Goal: Check status

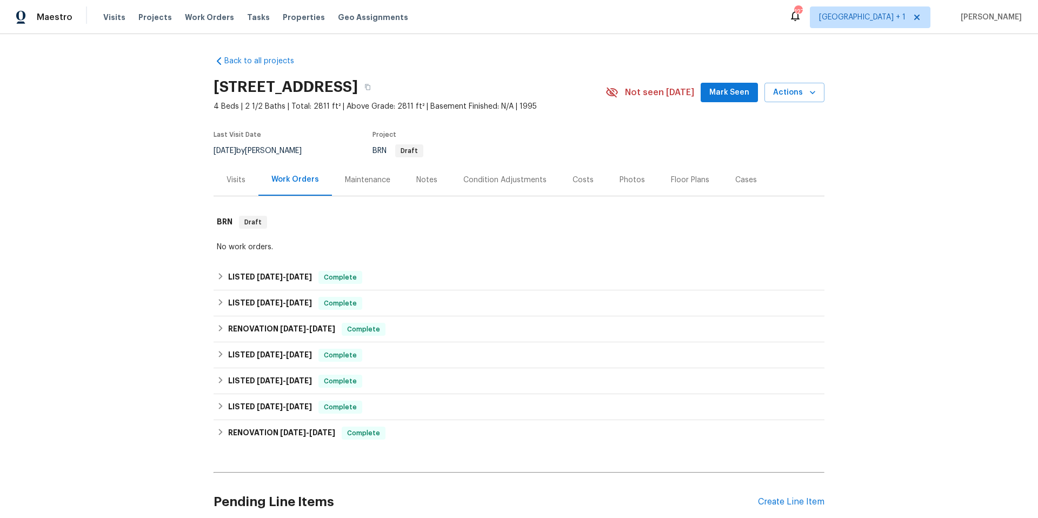
click at [509, 184] on div "Condition Adjustments" at bounding box center [504, 180] width 83 height 11
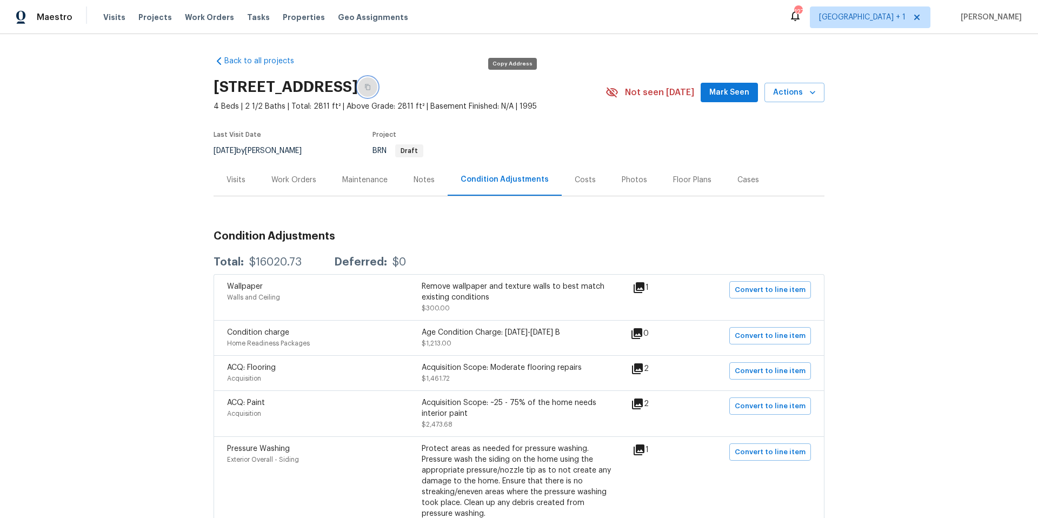
click at [371, 88] on icon "button" at bounding box center [367, 87] width 6 height 6
click at [294, 181] on div "Work Orders" at bounding box center [293, 180] width 45 height 11
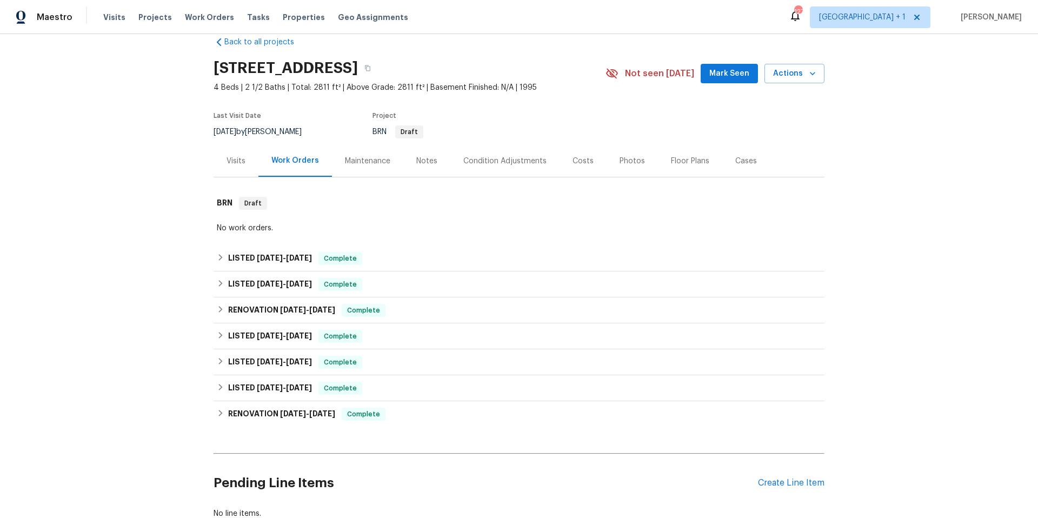
scroll to position [19, 0]
click at [419, 257] on div "LISTED [DATE] - [DATE] Complete" at bounding box center [519, 257] width 605 height 13
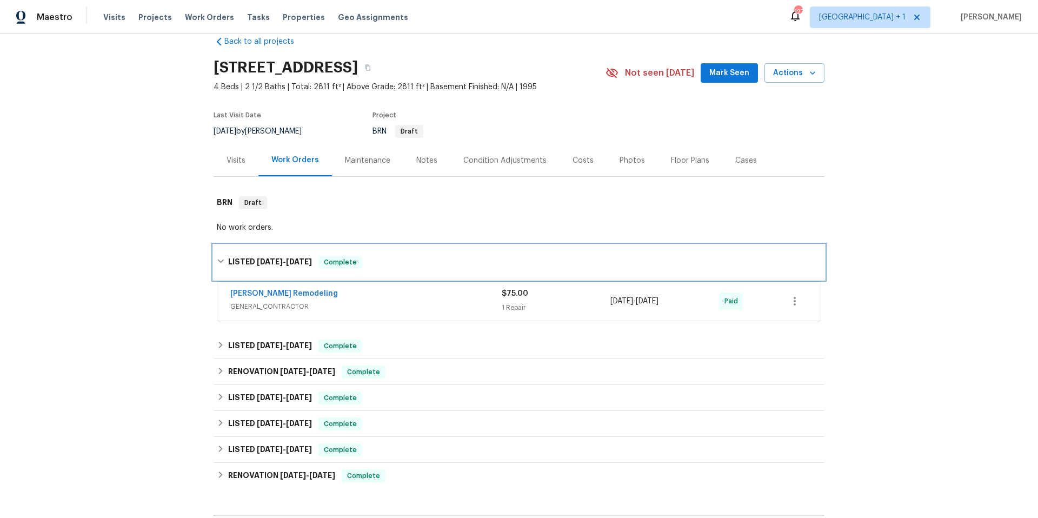
scroll to position [164, 0]
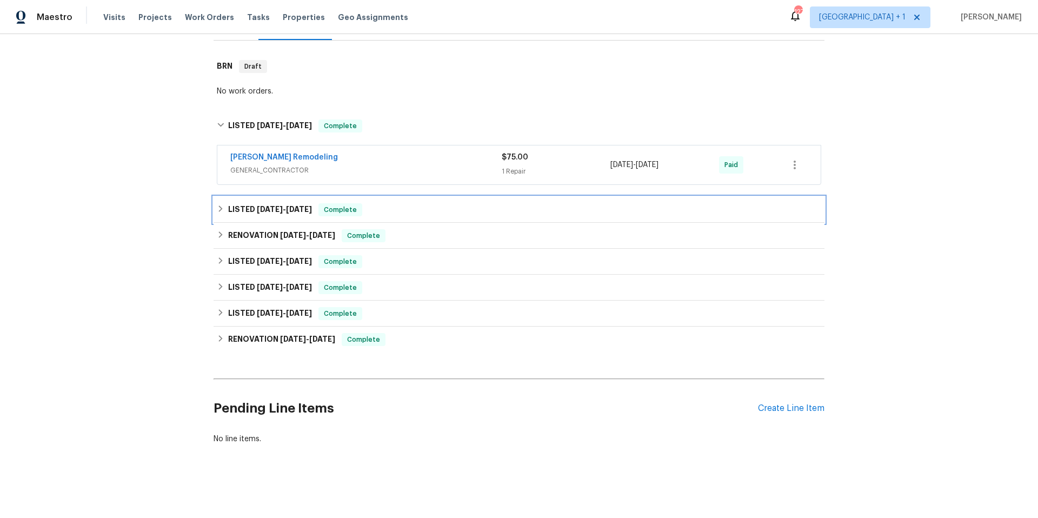
click at [429, 205] on div "LISTED [DATE] - [DATE] Complete" at bounding box center [519, 209] width 605 height 13
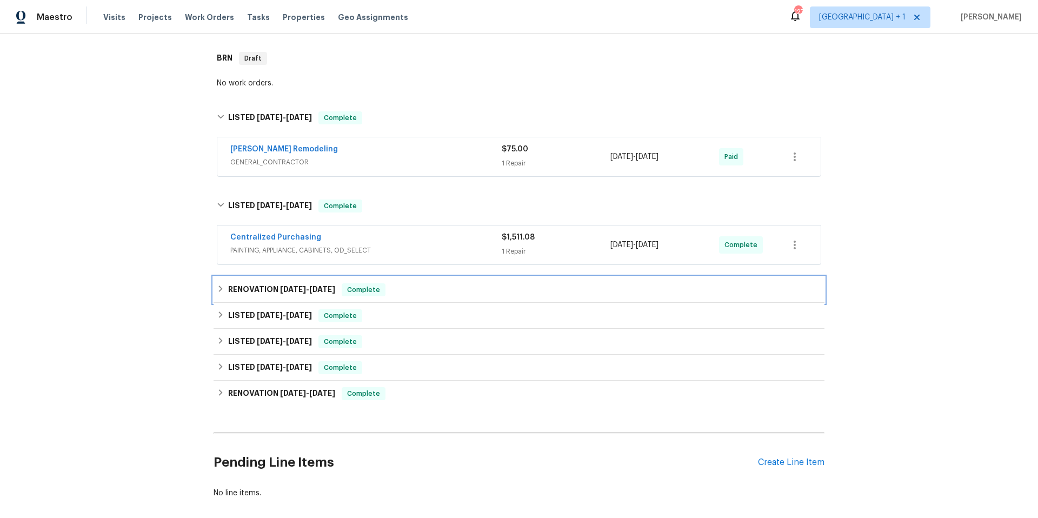
click at [420, 294] on div "RENOVATION [DATE] - [DATE] Complete" at bounding box center [519, 289] width 605 height 13
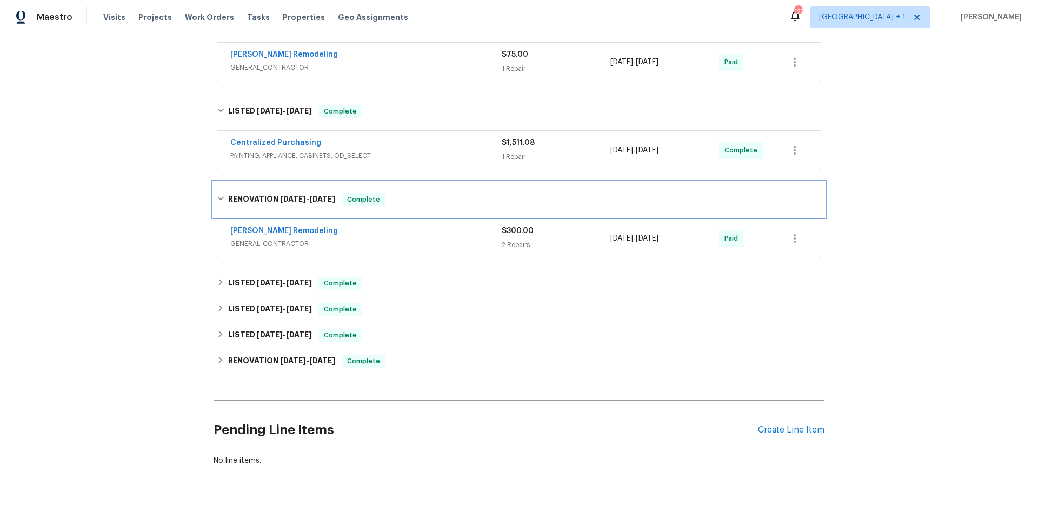
scroll to position [288, 0]
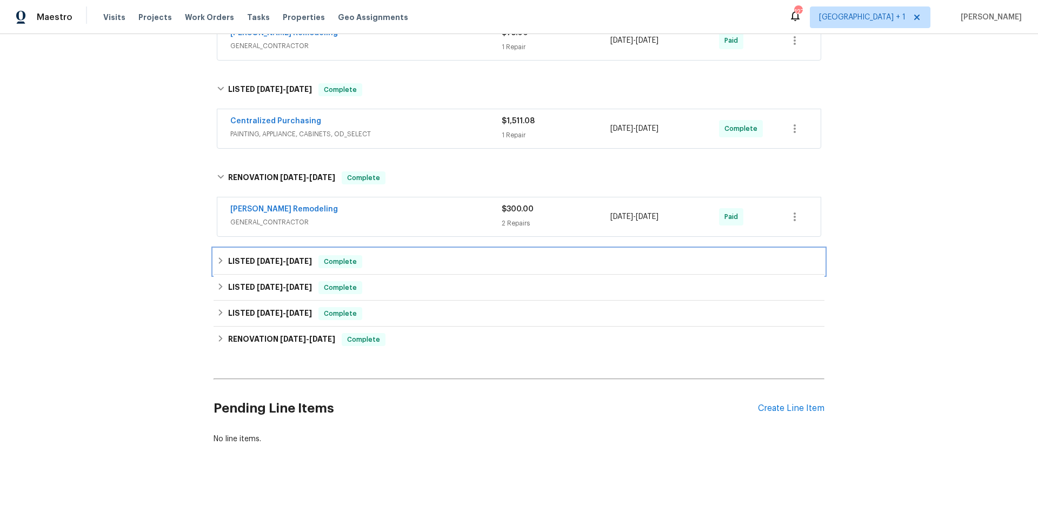
click at [420, 255] on div "LISTED [DATE] - [DATE] Complete" at bounding box center [519, 261] width 605 height 13
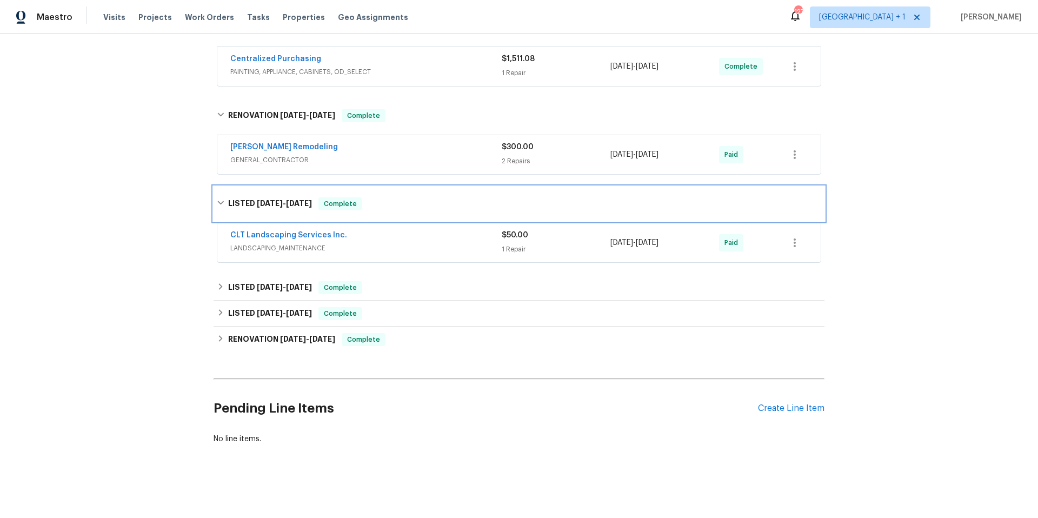
scroll to position [350, 0]
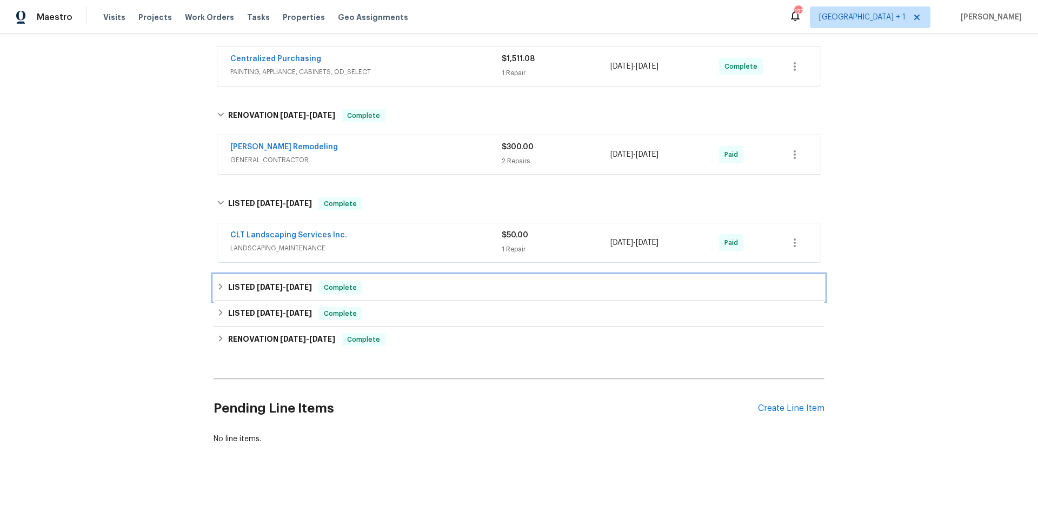
click at [410, 281] on div "LISTED [DATE] - [DATE] Complete" at bounding box center [519, 287] width 605 height 13
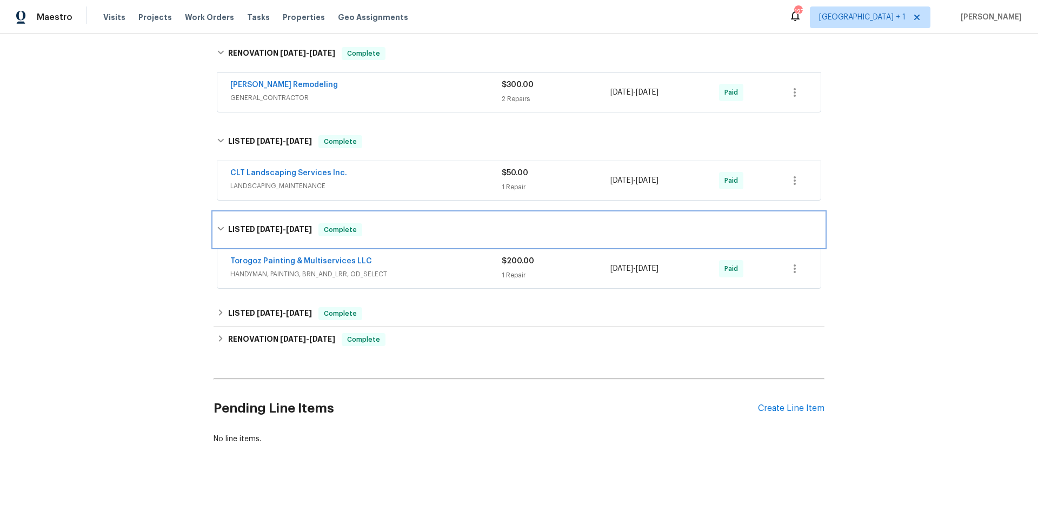
scroll to position [413, 0]
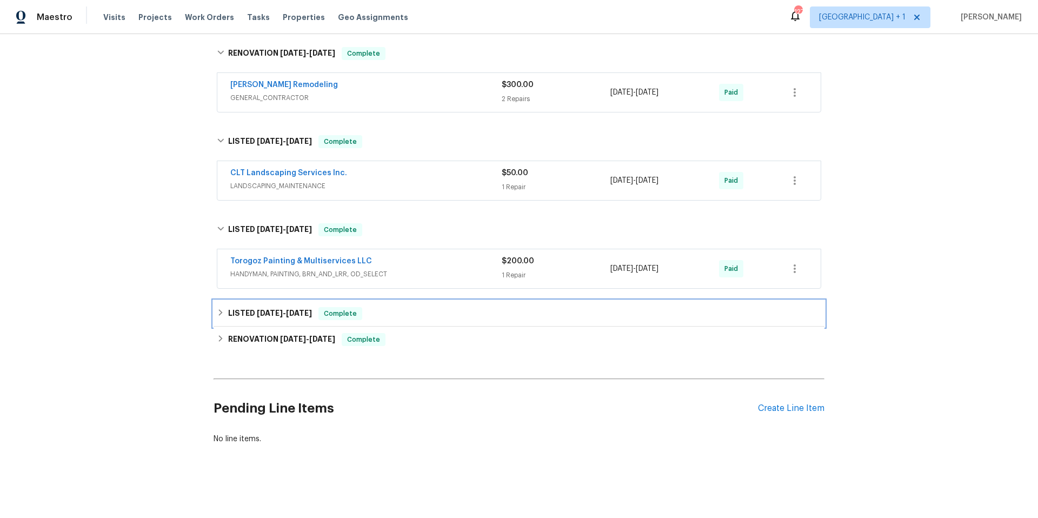
click at [407, 308] on div "LISTED [DATE] - [DATE] Complete" at bounding box center [519, 313] width 605 height 13
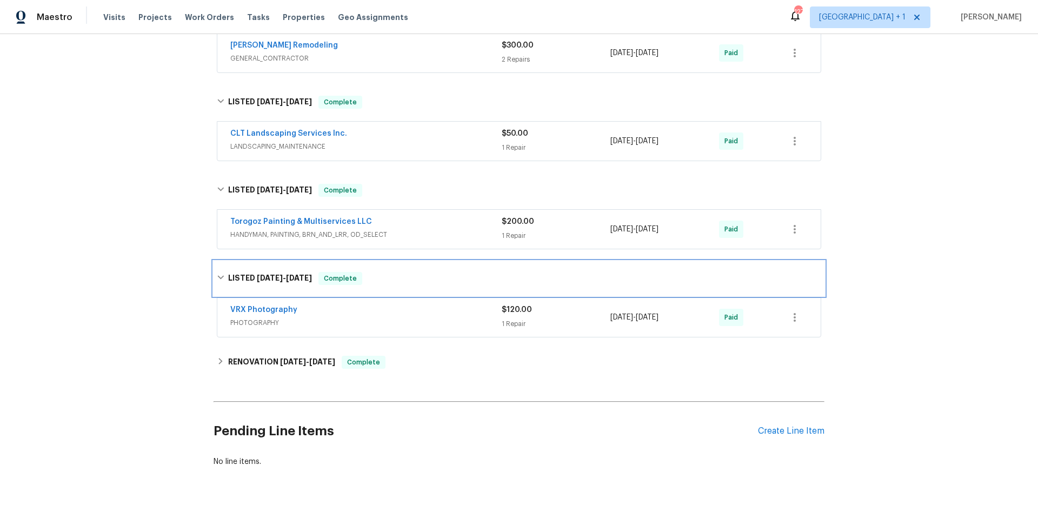
scroll to position [469, 0]
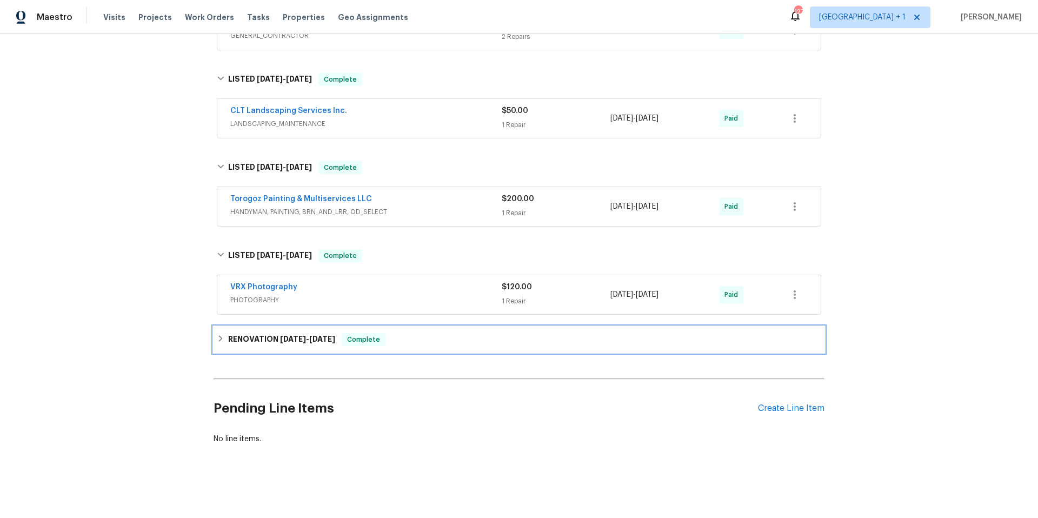
click at [433, 342] on div "RENOVATION [DATE] - [DATE] Complete" at bounding box center [519, 339] width 605 height 13
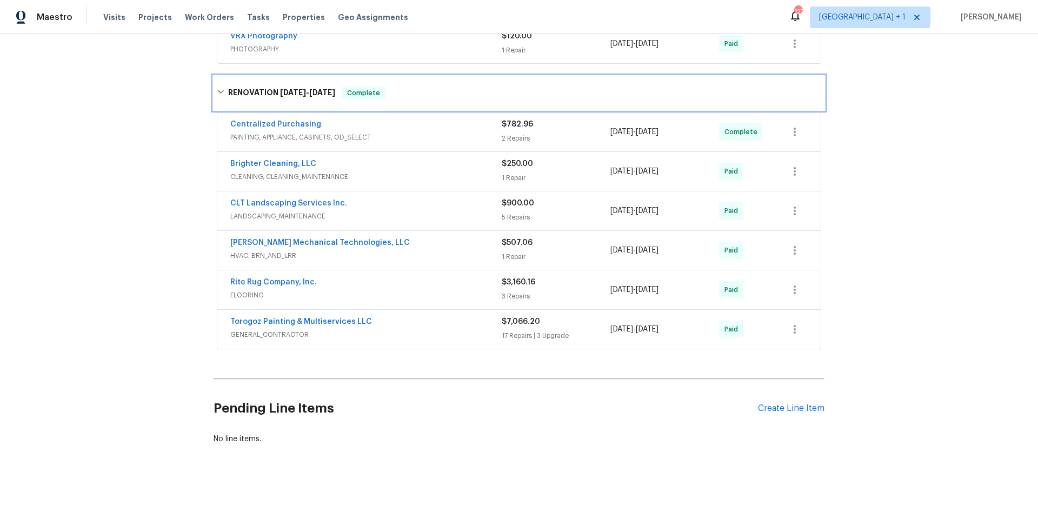
scroll to position [726, 0]
